Goal: Task Accomplishment & Management: Manage account settings

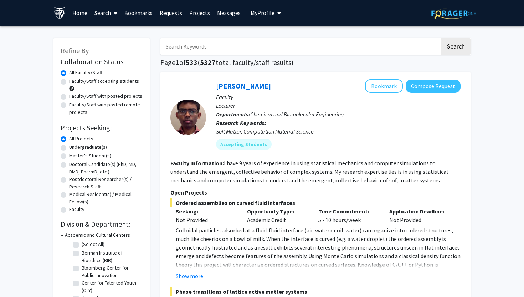
click at [261, 13] on span "My Profile" at bounding box center [263, 12] width 24 height 7
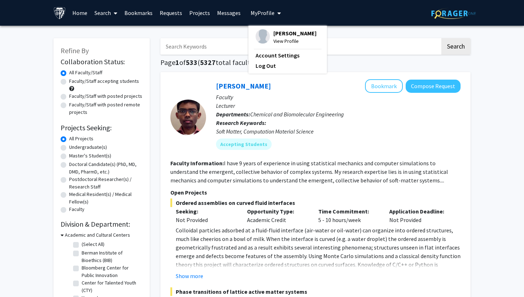
click at [276, 35] on span "[PERSON_NAME]" at bounding box center [294, 33] width 43 height 8
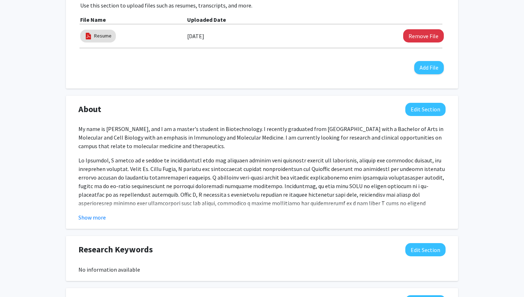
scroll to position [240, 0]
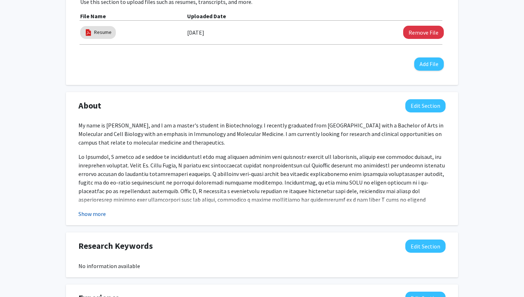
click at [89, 215] on button "Show more" at bounding box center [91, 213] width 27 height 9
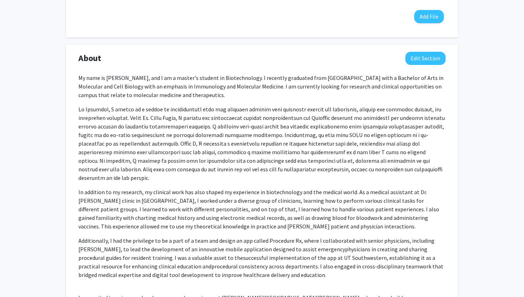
scroll to position [288, 0]
click at [79, 112] on span at bounding box center [261, 143] width 366 height 76
drag, startPoint x: 78, startPoint y: 110, endPoint x: 381, endPoint y: 172, distance: 309.7
click at [381, 172] on div "My name is [PERSON_NAME], and I am a master's student in Biotechnology. I recen…" at bounding box center [262, 201] width 378 height 257
copy span "At [GEOGRAPHIC_DATA], I worked in a myriad of undergraduate labs and projects r…"
